Goal: Register for event/course

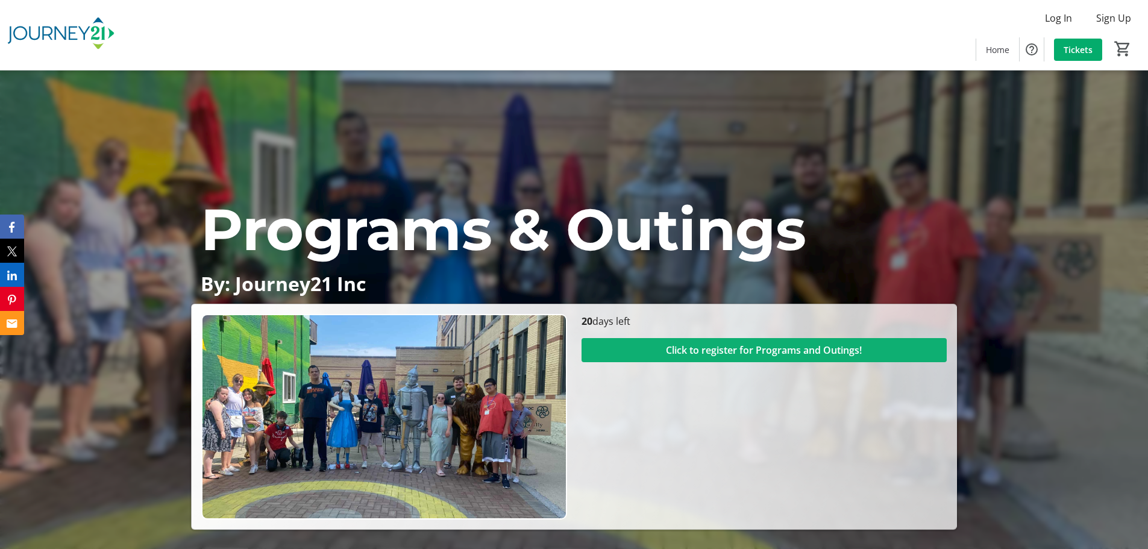
click at [745, 358] on span at bounding box center [764, 350] width 365 height 29
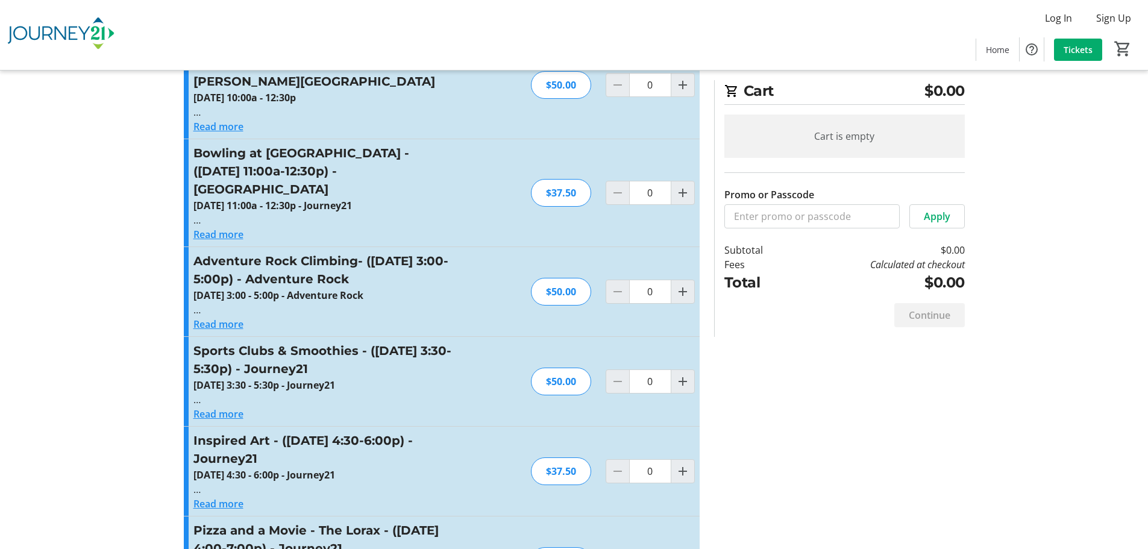
scroll to position [241, 0]
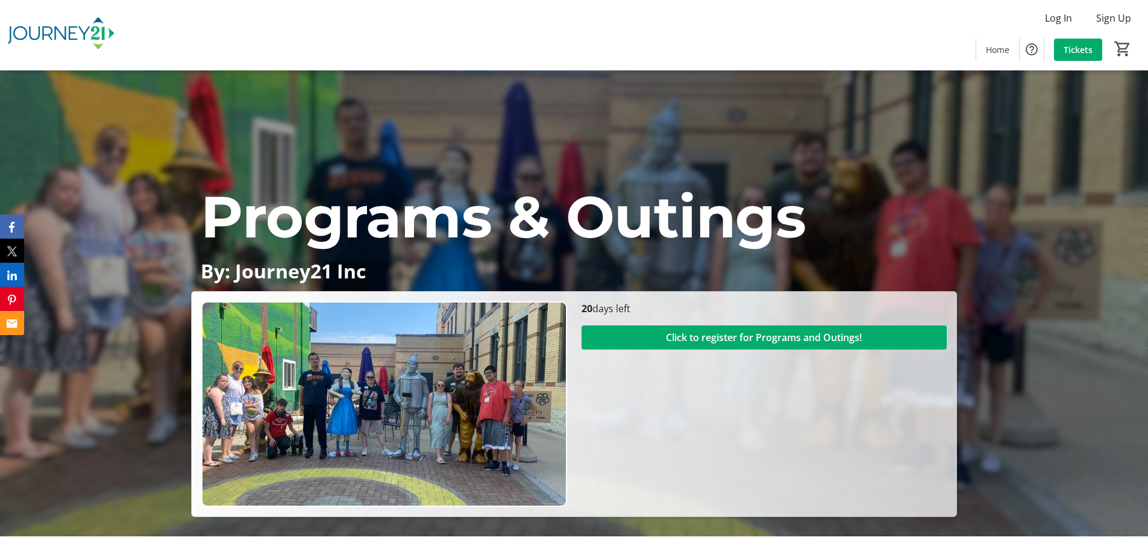
scroll to position [181, 0]
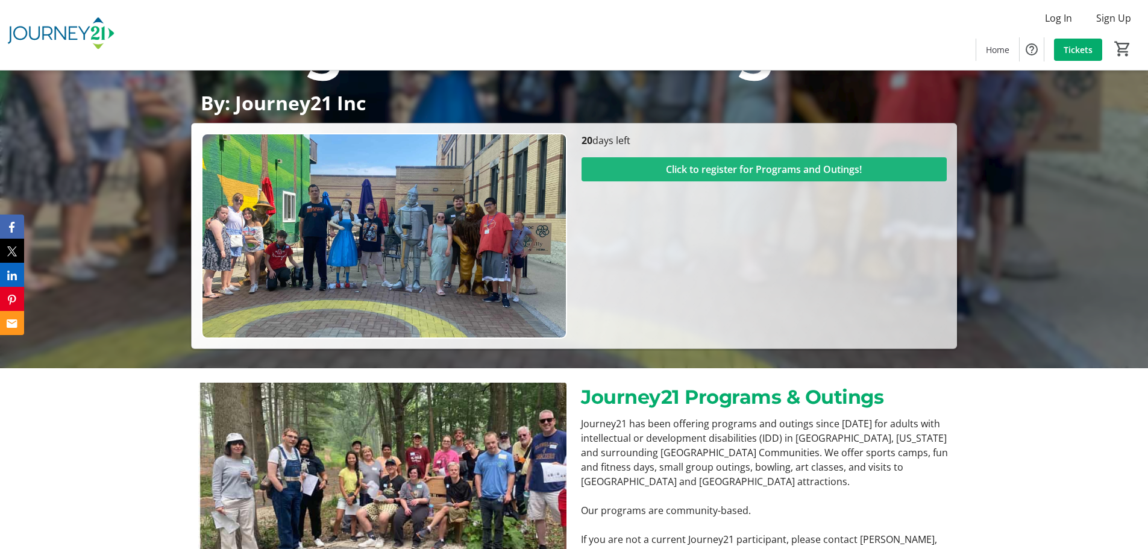
click at [658, 168] on span at bounding box center [764, 169] width 365 height 29
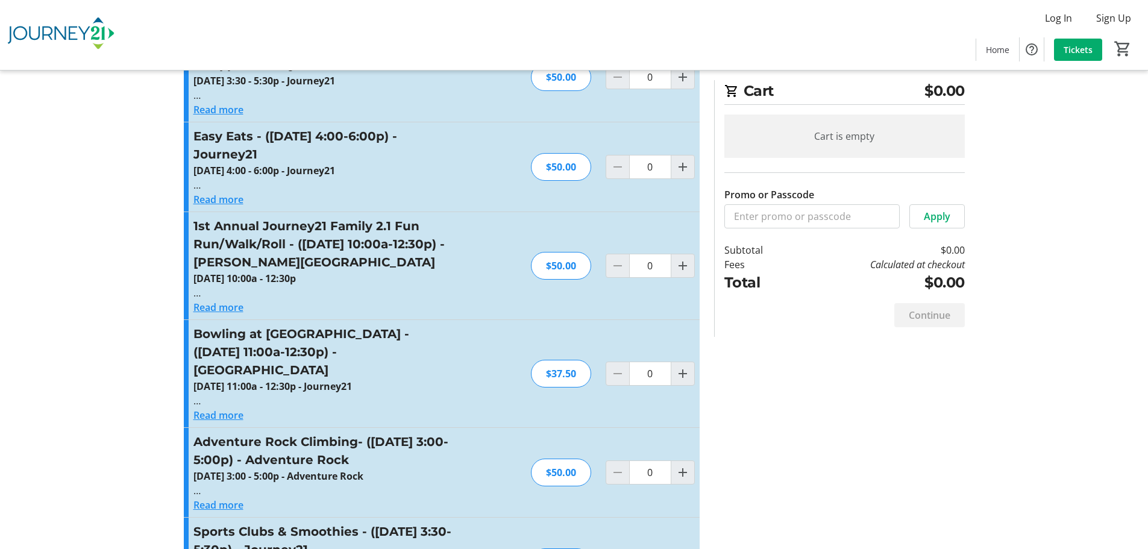
scroll to position [241, 0]
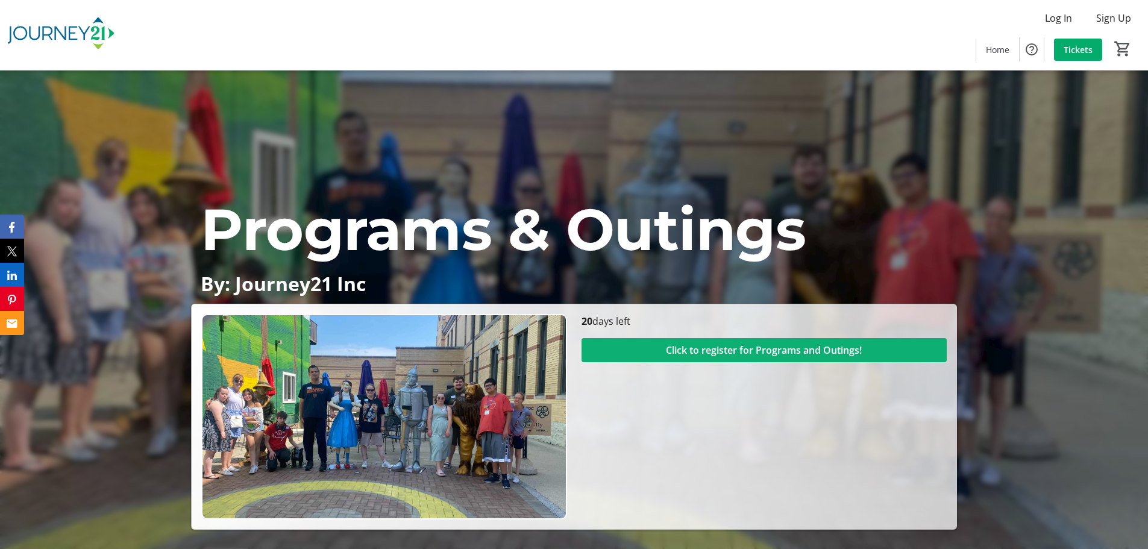
click at [690, 357] on span "Click to register for Programs and Outings!" at bounding box center [764, 350] width 196 height 14
